Goal: Task Accomplishment & Management: Complete application form

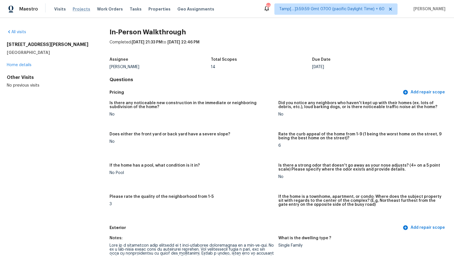
click at [74, 10] on span "Projects" at bounding box center [82, 9] width 18 height 6
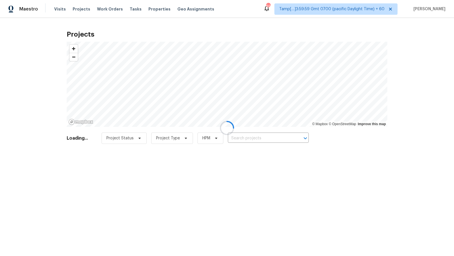
click at [58, 9] on div at bounding box center [227, 128] width 454 height 256
click at [60, 9] on div at bounding box center [227, 128] width 454 height 256
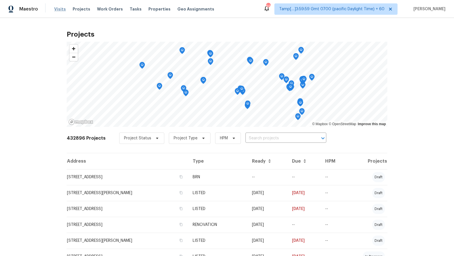
click at [60, 10] on span "Visits" at bounding box center [60, 9] width 12 height 6
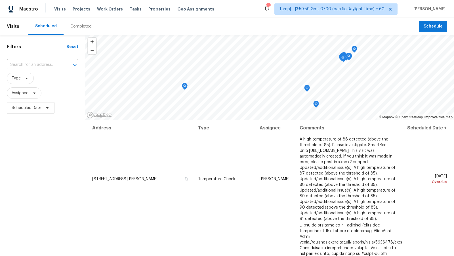
click at [74, 28] on div "Completed" at bounding box center [80, 27] width 21 height 6
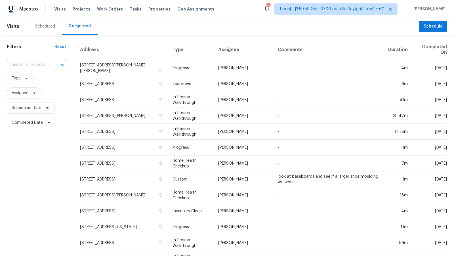
click at [49, 64] on input "text" at bounding box center [28, 64] width 43 height 9
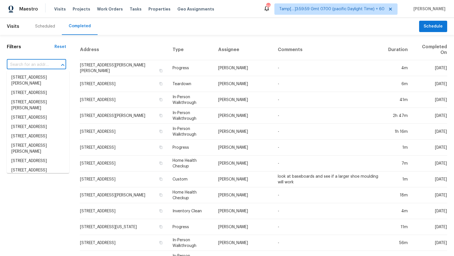
paste input "[STREET_ADDRESS][PERSON_NAME]"
type input "[STREET_ADDRESS][PERSON_NAME]"
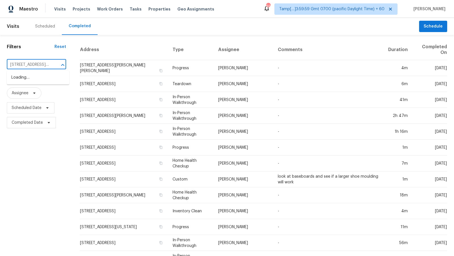
scroll to position [0, 24]
click at [44, 76] on li "[STREET_ADDRESS][PERSON_NAME]" at bounding box center [38, 80] width 62 height 15
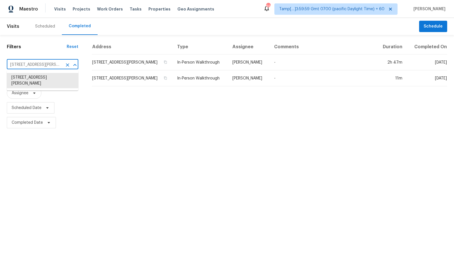
click at [220, 124] on div "Address Type Assignee Comments Duration Completed On [STREET_ADDRESS][PERSON_NA…" at bounding box center [269, 84] width 369 height 91
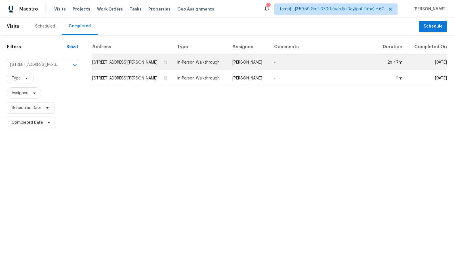
click at [232, 67] on td "[PERSON_NAME]" at bounding box center [249, 63] width 42 height 16
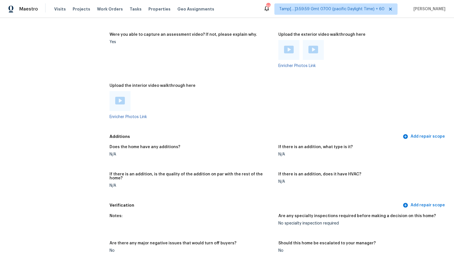
scroll to position [1020, 0]
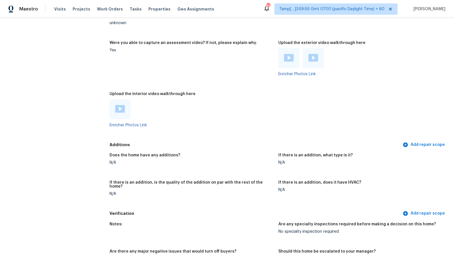
click at [121, 108] on img at bounding box center [120, 109] width 10 height 8
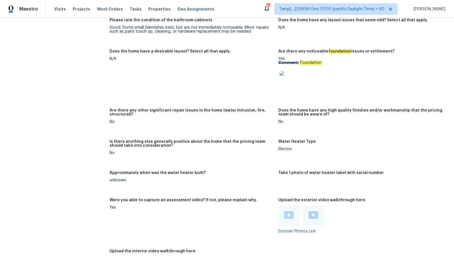
scroll to position [841, 0]
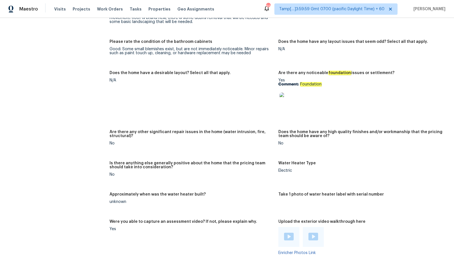
click at [289, 99] on img at bounding box center [289, 102] width 18 height 18
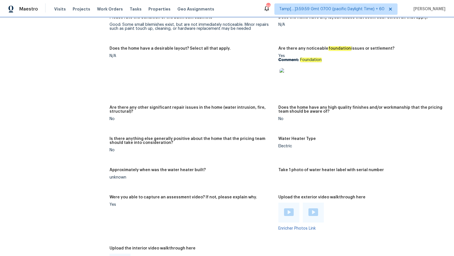
scroll to position [855, 0]
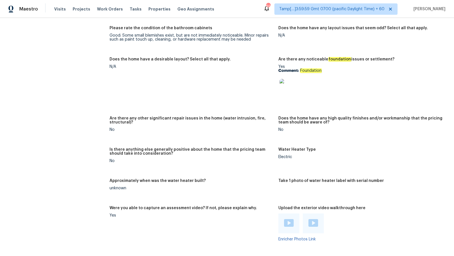
click at [295, 83] on img at bounding box center [289, 88] width 18 height 18
click at [249, 66] on figure "Does the home have a desirable layout? Select all that apply. N/A" at bounding box center [194, 83] width 169 height 52
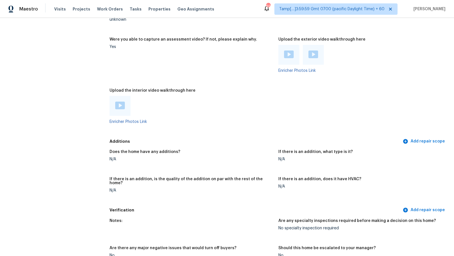
scroll to position [742, 0]
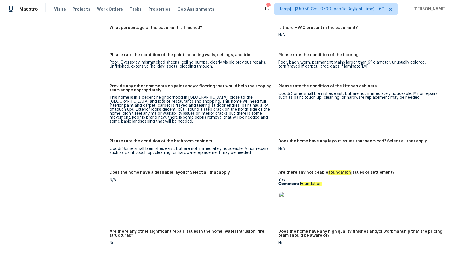
click at [204, 65] on div "Poor: Overspray, mismatched sheens, ceiling bumps, clearly visible previous rep…" at bounding box center [192, 64] width 164 height 8
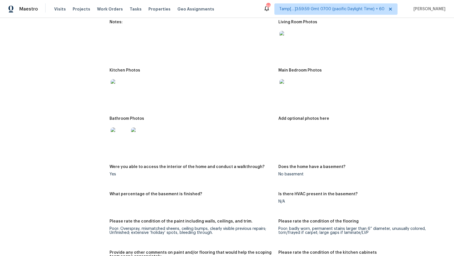
scroll to position [710, 0]
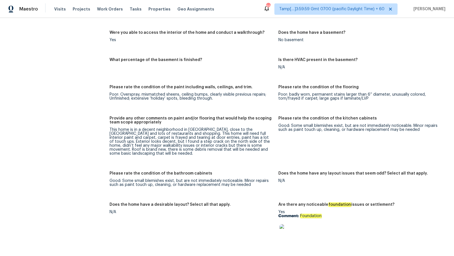
click at [188, 83] on div "Notes: Living Room Photos Kitchen Photos Main Bedroom Photos Bathroom Photos Ad…" at bounding box center [279, 166] width 338 height 568
click at [214, 80] on div "Notes: Living Room Photos Kitchen Photos Main Bedroom Photos Bathroom Photos Ad…" at bounding box center [279, 166] width 338 height 568
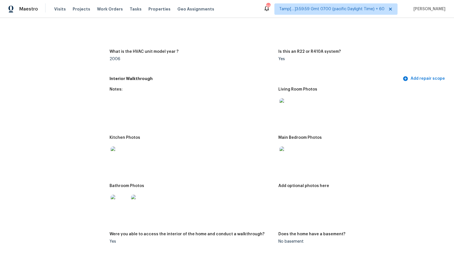
scroll to position [690, 0]
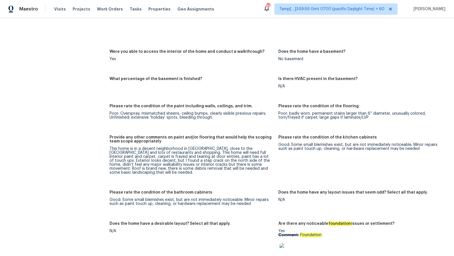
click at [208, 70] on div "Notes: Living Room Photos Kitchen Photos Main Bedroom Photos Bathroom Photos Ad…" at bounding box center [279, 185] width 338 height 568
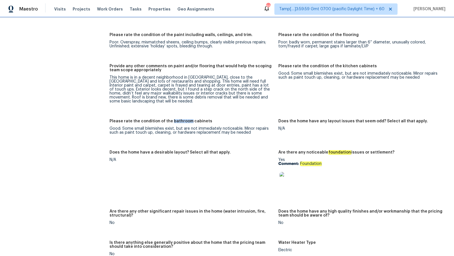
scroll to position [756, 0]
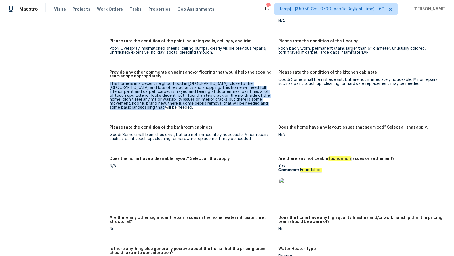
drag, startPoint x: 109, startPoint y: 82, endPoint x: 264, endPoint y: 106, distance: 157.4
click at [265, 107] on div "All visits [STREET_ADDRESS][PERSON_NAME] Home details Other Visits In-Person Wa…" at bounding box center [227, 13] width 441 height 1478
copy div "This home is in a decent neighborhood in [GEOGRAPHIC_DATA], close to the [GEOGR…"
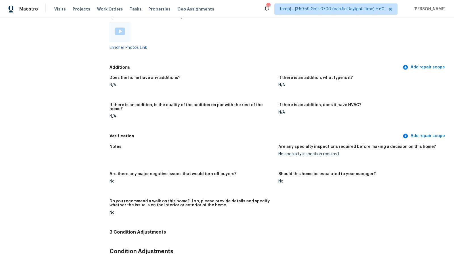
scroll to position [1099, 0]
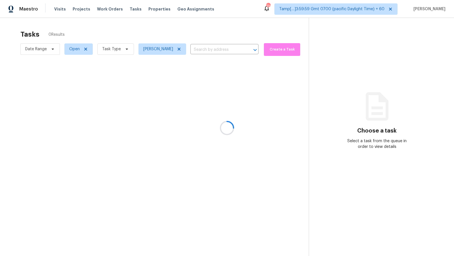
click at [188, 50] on div at bounding box center [227, 128] width 454 height 256
click at [189, 49] on div at bounding box center [227, 128] width 454 height 256
click at [181, 48] on icon at bounding box center [179, 49] width 3 height 3
click at [123, 48] on div at bounding box center [227, 128] width 454 height 256
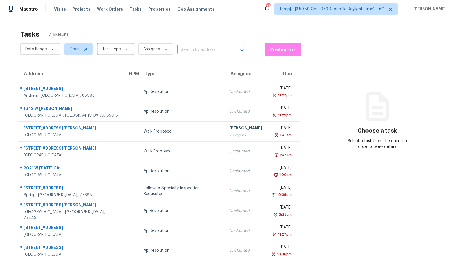
click at [121, 43] on span "Task Type" at bounding box center [115, 48] width 37 height 11
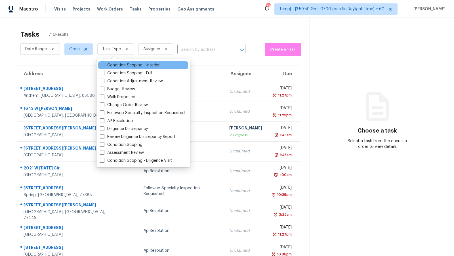
click at [114, 65] on label "Condition Scoping - Interior" at bounding box center [130, 65] width 60 height 6
click at [104, 65] on input "Condition Scoping - Interior" at bounding box center [102, 64] width 4 height 4
checkbox input "true"
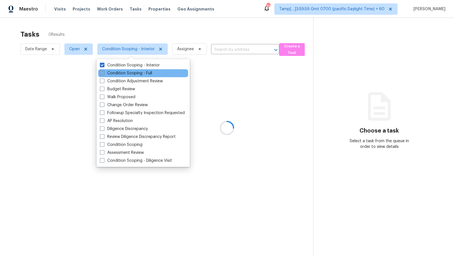
click at [114, 72] on label "Condition Scoping - Full" at bounding box center [126, 73] width 52 height 6
click at [104, 72] on input "Condition Scoping - Full" at bounding box center [102, 72] width 4 height 4
checkbox input "true"
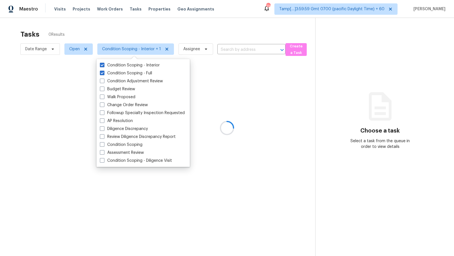
click at [139, 25] on div at bounding box center [227, 128] width 454 height 256
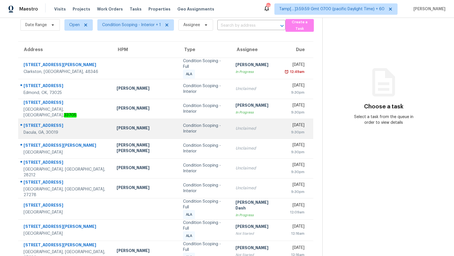
scroll to position [39, 0]
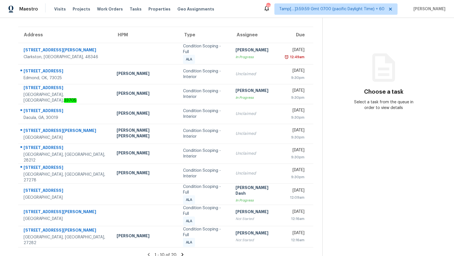
click at [182, 253] on icon at bounding box center [183, 254] width 2 height 3
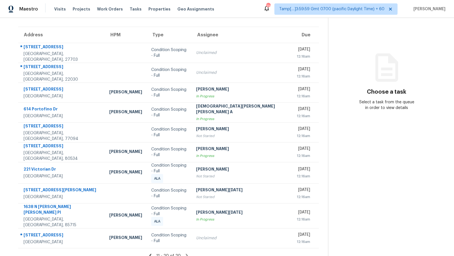
click at [148, 253] on icon at bounding box center [150, 255] width 5 height 5
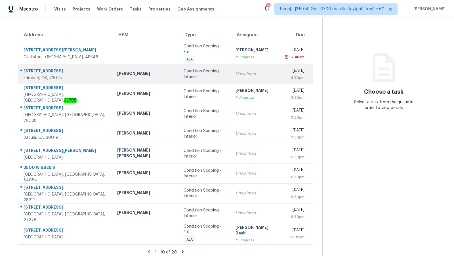
scroll to position [0, 0]
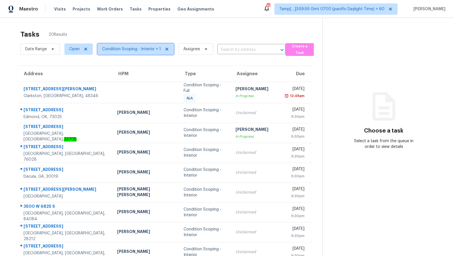
click at [140, 49] on span "Condition Scoping - Interior + 1" at bounding box center [131, 49] width 59 height 6
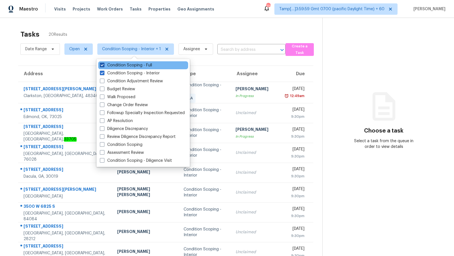
click at [141, 65] on label "Condition Scoping - Full" at bounding box center [126, 65] width 52 height 6
click at [104, 65] on input "Condition Scoping - Full" at bounding box center [102, 64] width 4 height 4
checkbox input "false"
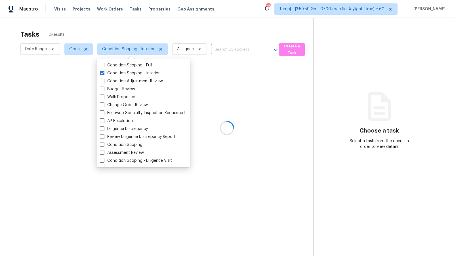
click at [163, 32] on div at bounding box center [227, 128] width 454 height 256
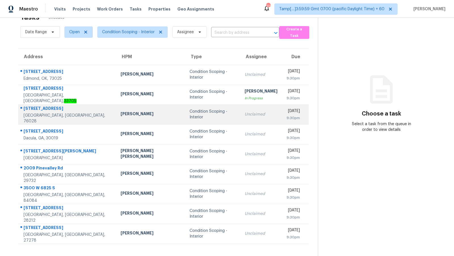
scroll to position [18, 0]
click at [245, 116] on div "Unclaimed" at bounding box center [261, 114] width 33 height 6
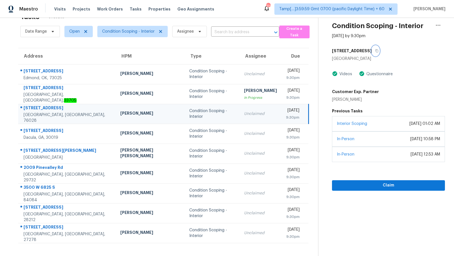
click at [372, 51] on button "button" at bounding box center [376, 51] width 8 height 10
click at [381, 185] on span "Claim" at bounding box center [389, 185] width 104 height 7
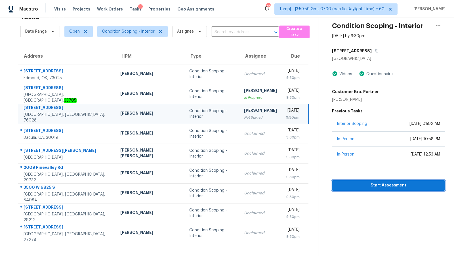
click at [360, 188] on button "Start Assessment" at bounding box center [388, 185] width 113 height 11
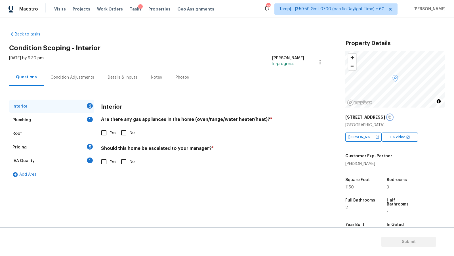
click at [388, 119] on button "button" at bounding box center [390, 117] width 5 height 5
click at [109, 166] on input "Yes" at bounding box center [104, 162] width 12 height 12
checkbox input "true"
click at [112, 201] on button "button" at bounding box center [108, 207] width 14 height 22
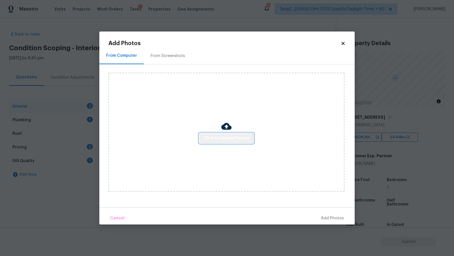
click at [212, 141] on span "Click to Upload Photos" at bounding box center [226, 138] width 45 height 7
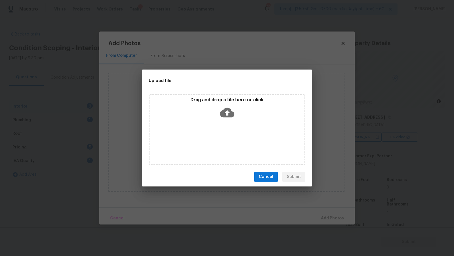
click at [232, 107] on icon at bounding box center [227, 112] width 14 height 14
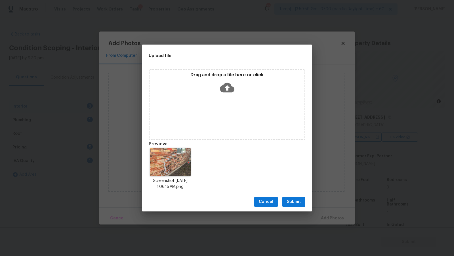
click at [297, 203] on span "Submit" at bounding box center [294, 202] width 14 height 7
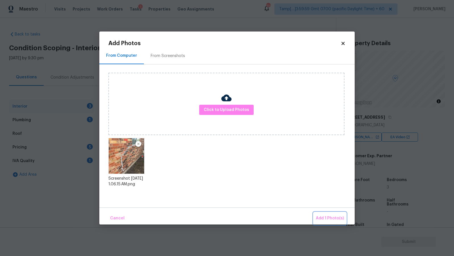
click at [331, 217] on span "Add 1 Photo(s)" at bounding box center [330, 218] width 28 height 7
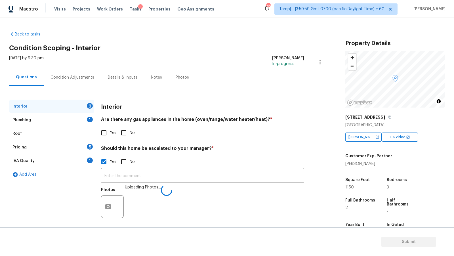
click at [140, 169] on div "​ Photos Uploading Photos..." at bounding box center [202, 195] width 203 height 54
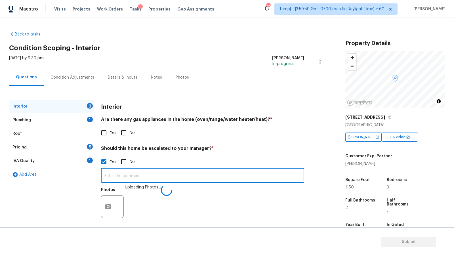
click at [137, 171] on input "text" at bounding box center [202, 176] width 203 height 13
type input "Foundation crack in exterior"
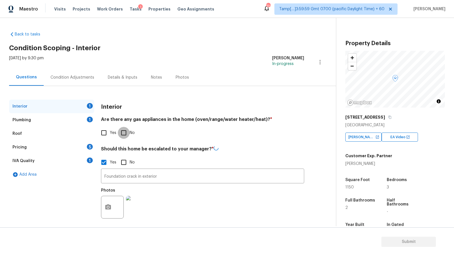
click at [126, 135] on input "No" at bounding box center [124, 133] width 12 height 12
checkbox input "true"
click at [41, 117] on div "Plumbing 1" at bounding box center [51, 120] width 85 height 14
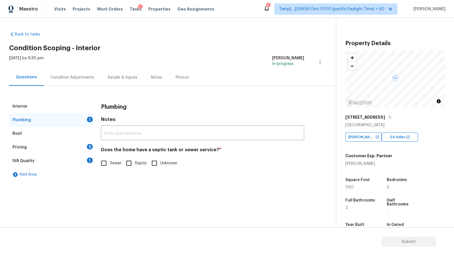
click at [105, 160] on input "Sewer" at bounding box center [104, 163] width 12 height 12
checkbox input "true"
click at [190, 69] on div "Photos" at bounding box center [182, 77] width 27 height 17
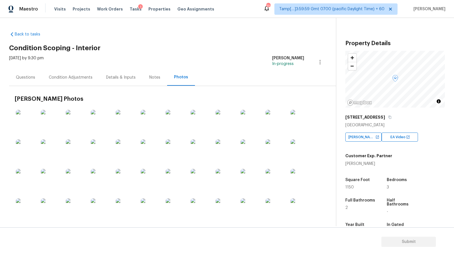
click at [32, 76] on div "Questions" at bounding box center [25, 78] width 19 height 6
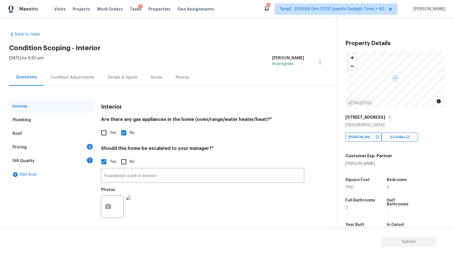
click at [55, 164] on div "IVA Quality 1" at bounding box center [51, 161] width 85 height 14
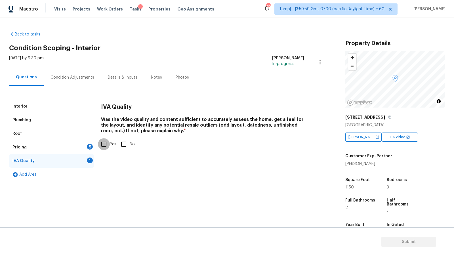
click at [105, 144] on input "Yes" at bounding box center [104, 144] width 12 height 12
checkbox input "true"
click at [69, 148] on div "Pricing 5" at bounding box center [51, 148] width 85 height 14
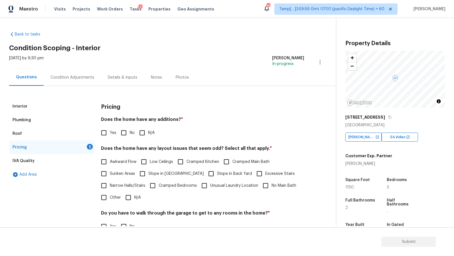
click at [71, 76] on div "Condition Adjustments" at bounding box center [73, 78] width 44 height 6
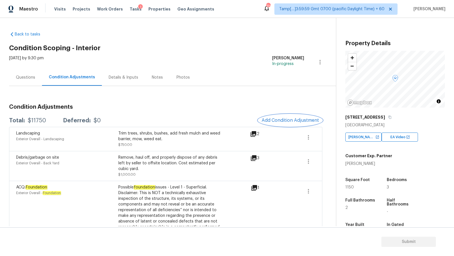
click at [293, 118] on span "Add Condition Adjustment" at bounding box center [290, 120] width 57 height 5
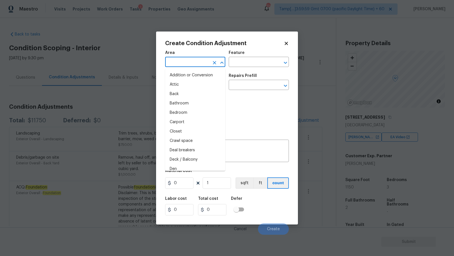
click at [180, 62] on input "text" at bounding box center [187, 62] width 44 height 9
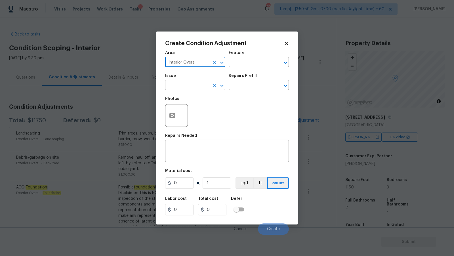
type input "Interior Overall"
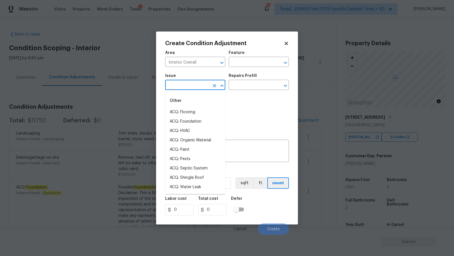
click at [194, 84] on input "text" at bounding box center [187, 85] width 44 height 9
click at [191, 111] on li "ACQ: Paint" at bounding box center [195, 112] width 60 height 9
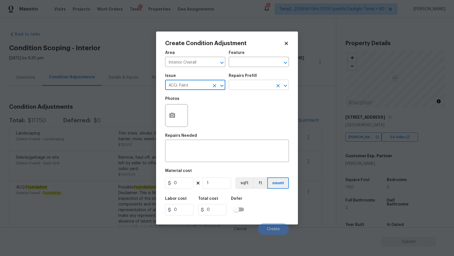
type input "ACQ: Paint"
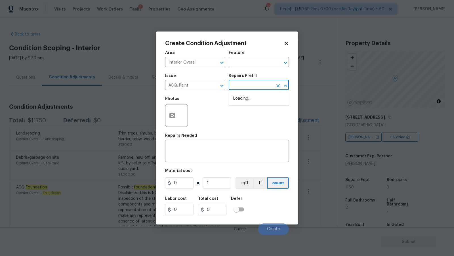
click at [255, 83] on input "text" at bounding box center [251, 85] width 44 height 9
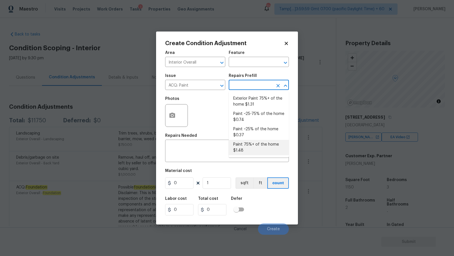
click at [260, 148] on li "Paint 75%+ of the home $1.48" at bounding box center [259, 147] width 60 height 15
type input "Acquisition"
type textarea "Acquisition Scope: 75%+ of the home will likely require interior paint"
type input "1.48"
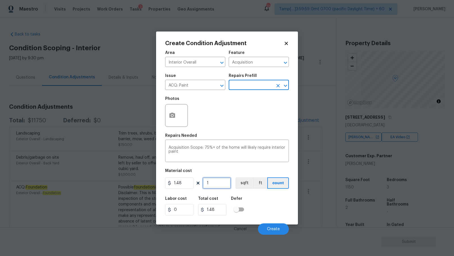
click at [216, 182] on input "1" at bounding box center [217, 183] width 28 height 11
type input "11"
type input "16.28"
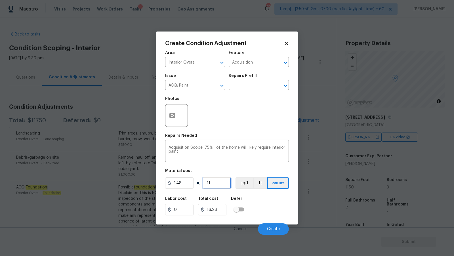
type input "115"
type input "170.2"
type input "1150"
type input "1702"
type input "1150"
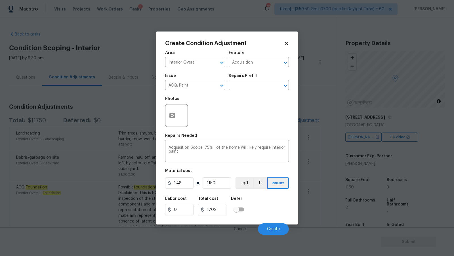
click at [224, 118] on div "Photos" at bounding box center [227, 111] width 124 height 37
click at [174, 115] on icon "button" at bounding box center [173, 115] width 6 height 5
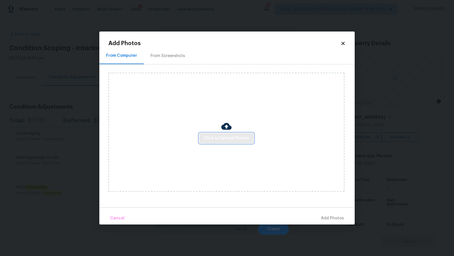
click at [238, 141] on span "Click to Upload Photos" at bounding box center [226, 138] width 45 height 7
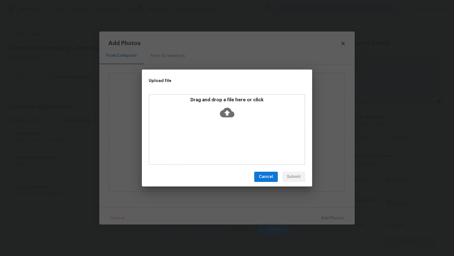
click at [232, 107] on icon at bounding box center [227, 112] width 14 height 14
